Goal: Information Seeking & Learning: Learn about a topic

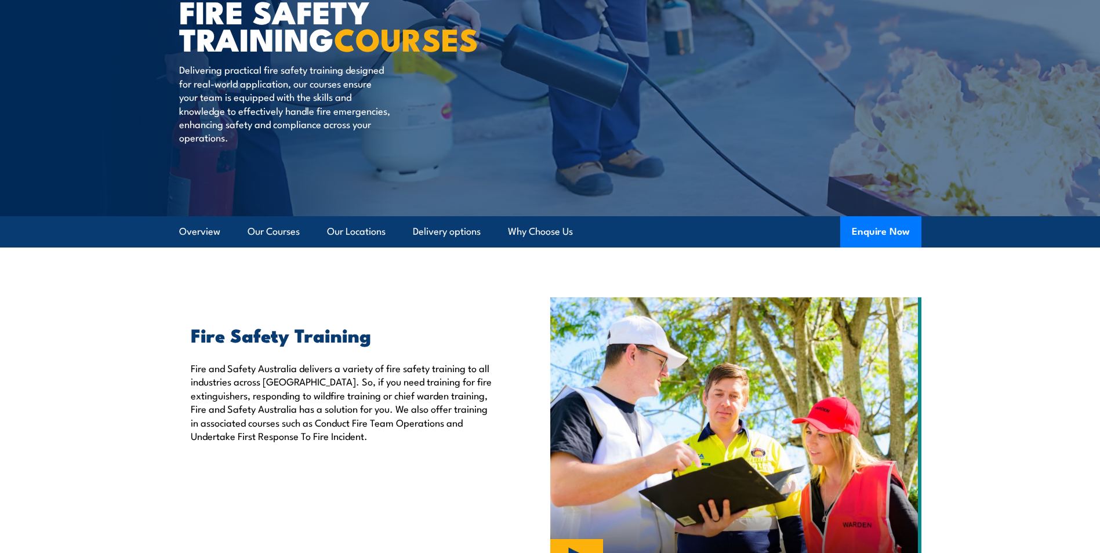
scroll to position [116, 0]
click at [448, 233] on link "Delivery options" at bounding box center [447, 231] width 68 height 31
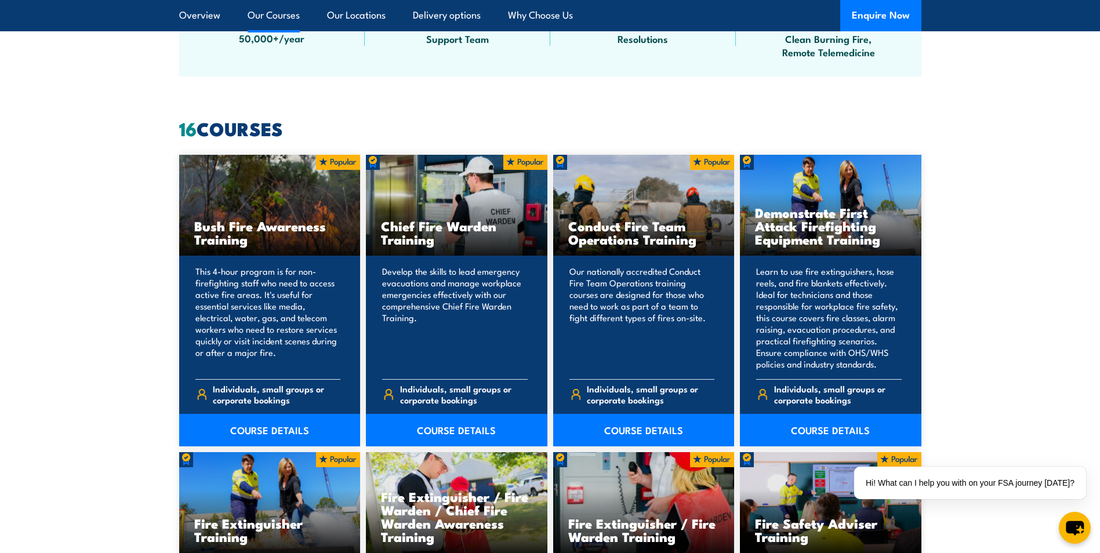
scroll to position [952, 0]
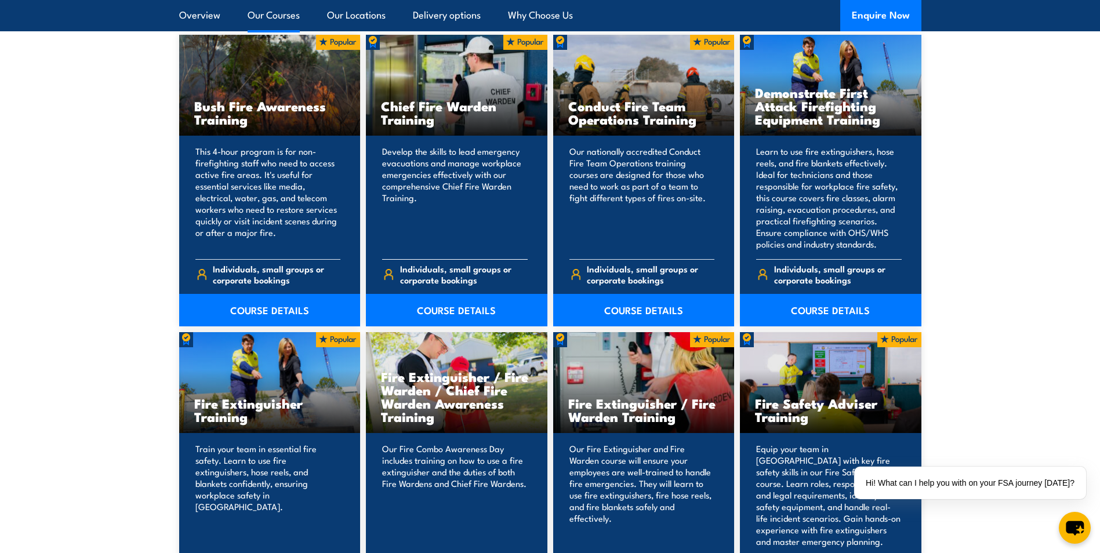
click at [440, 115] on h3 "Chief Fire Warden Training" at bounding box center [456, 112] width 151 height 27
click at [453, 306] on link "COURSE DETAILS" at bounding box center [457, 310] width 182 height 32
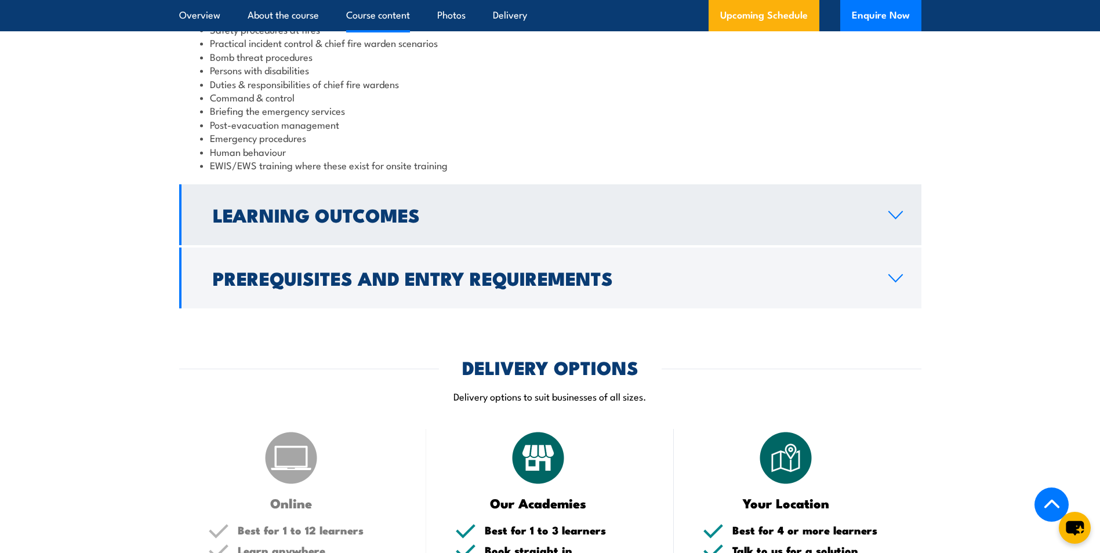
scroll to position [1334, 0]
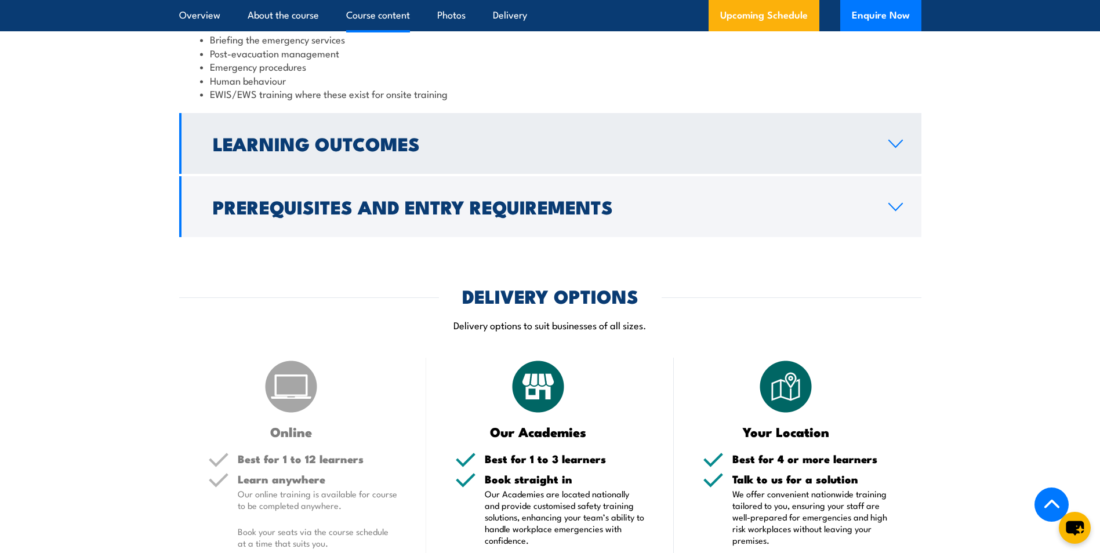
click at [897, 138] on link "Learning Outcomes" at bounding box center [550, 143] width 743 height 61
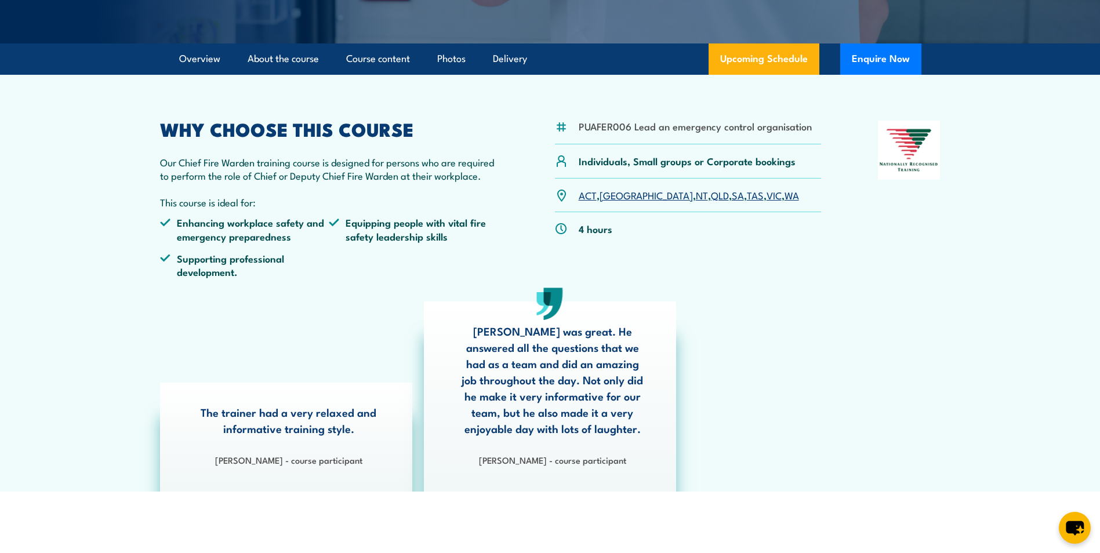
scroll to position [66, 0]
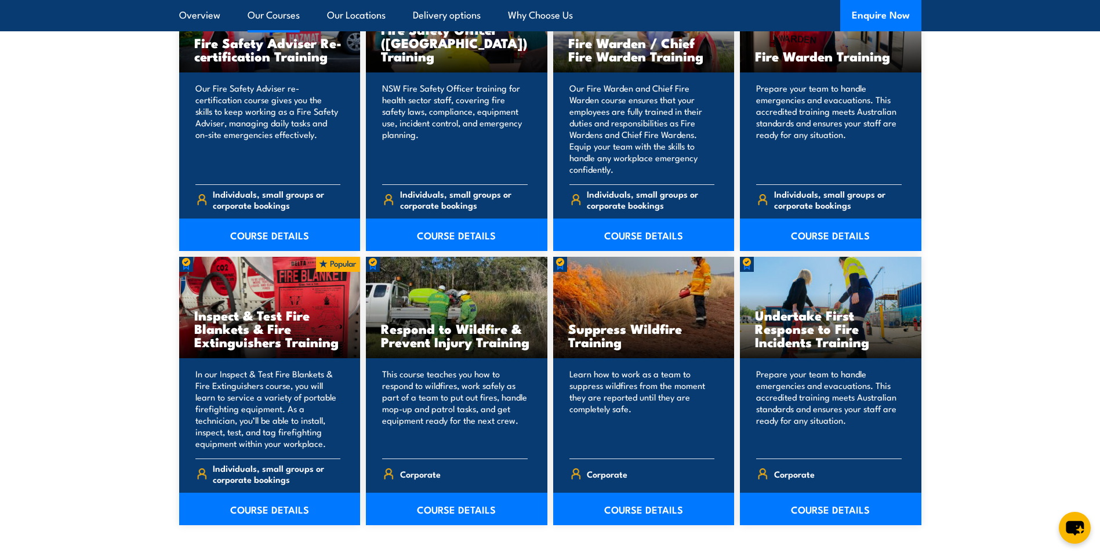
scroll to position [1546, 0]
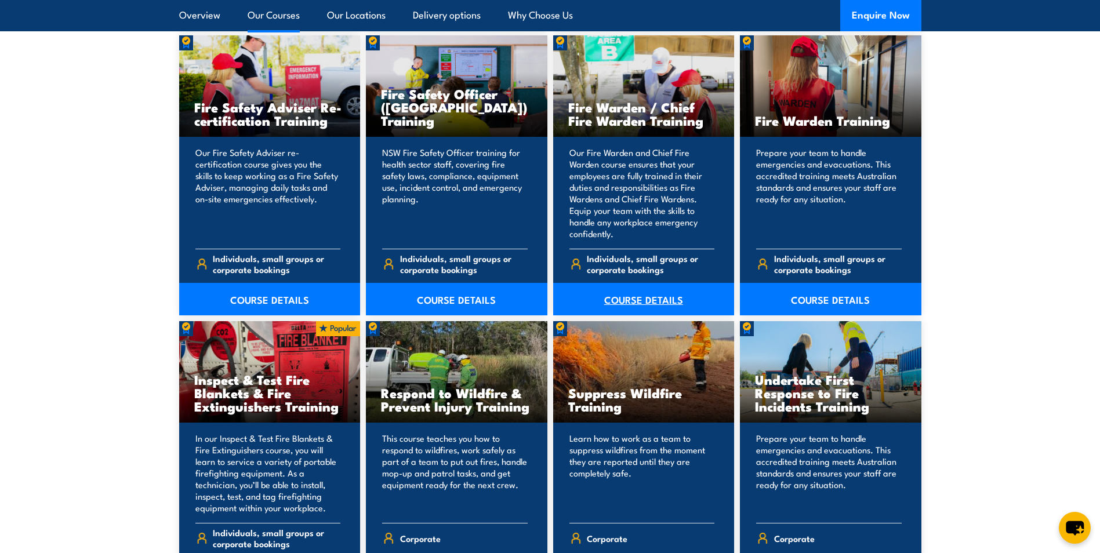
click at [643, 299] on link "COURSE DETAILS" at bounding box center [644, 299] width 182 height 32
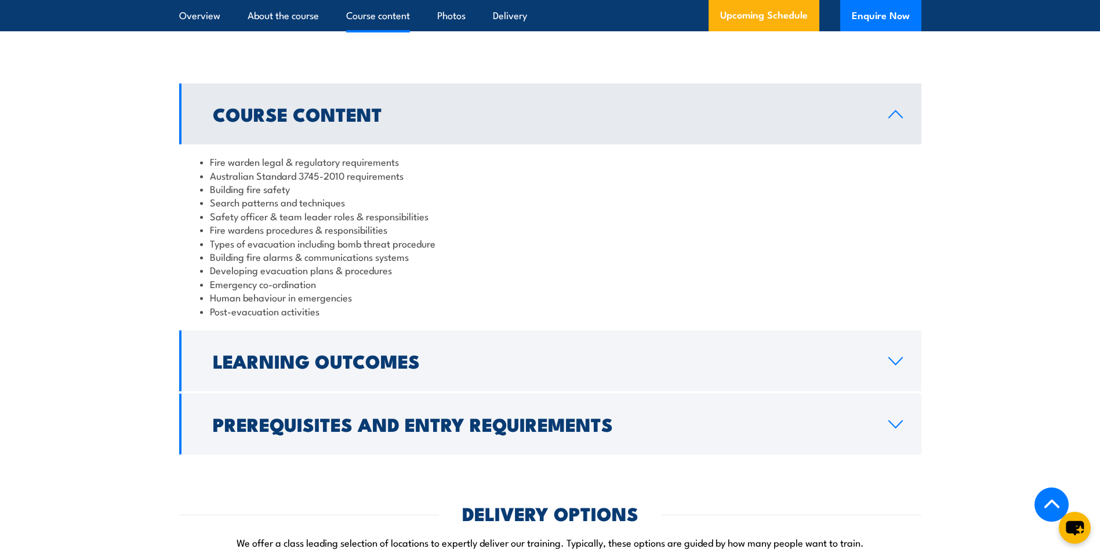
scroll to position [1102, 0]
